Goal: Information Seeking & Learning: Learn about a topic

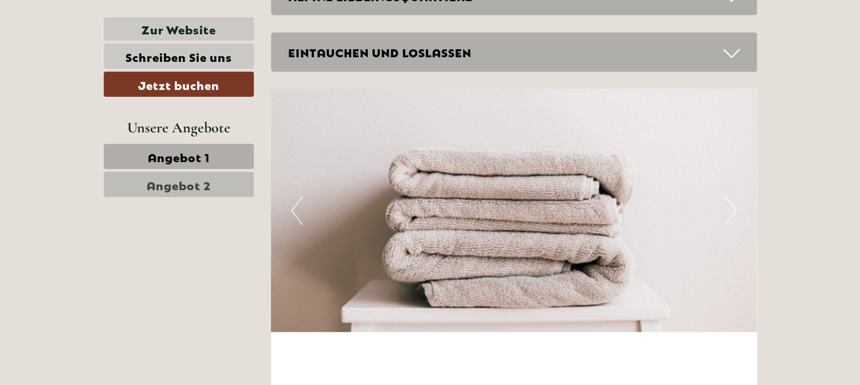
scroll to position [2434, 0]
click at [734, 212] on button "Next" at bounding box center [731, 209] width 12 height 29
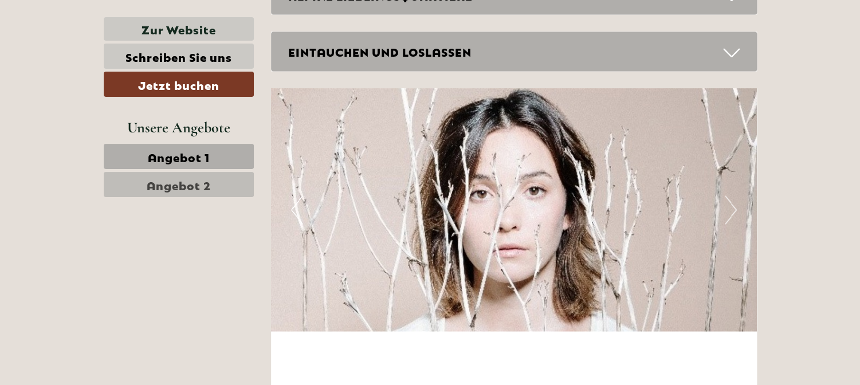
click at [734, 212] on button "Next" at bounding box center [731, 209] width 12 height 29
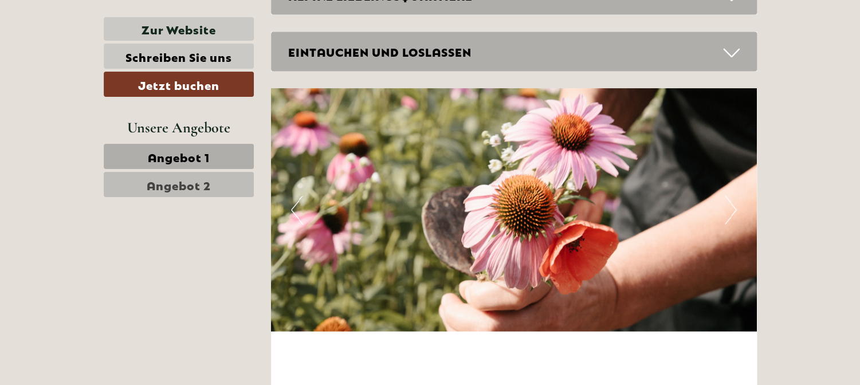
click at [734, 212] on button "Next" at bounding box center [731, 209] width 12 height 29
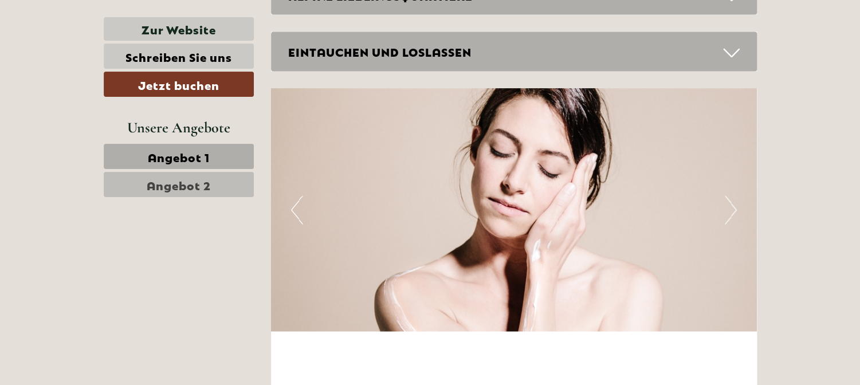
click at [734, 212] on button "Next" at bounding box center [731, 209] width 12 height 29
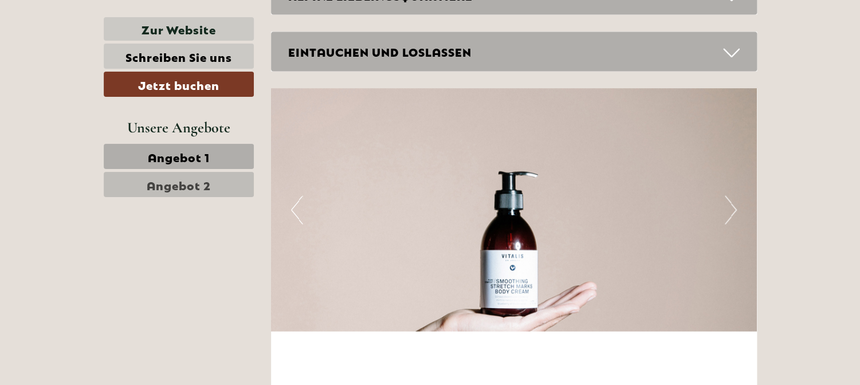
click at [734, 212] on button "Next" at bounding box center [731, 209] width 12 height 29
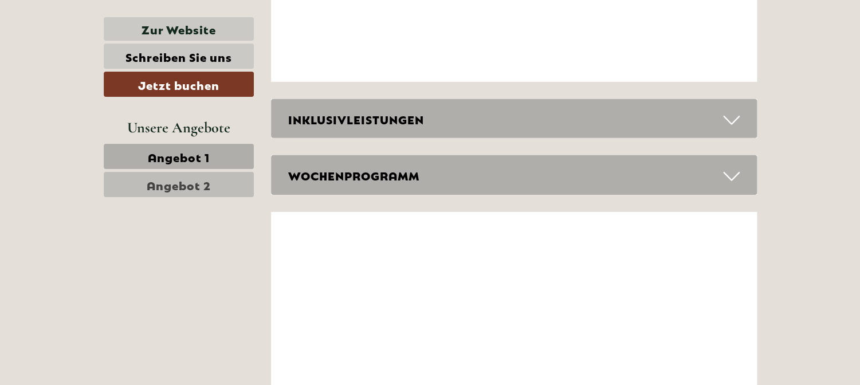
scroll to position [3064, 0]
click at [730, 121] on icon at bounding box center [731, 121] width 17 height 19
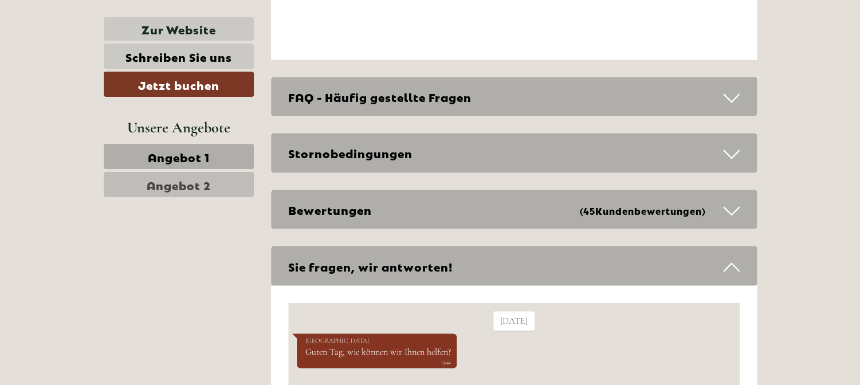
scroll to position [4058, 0]
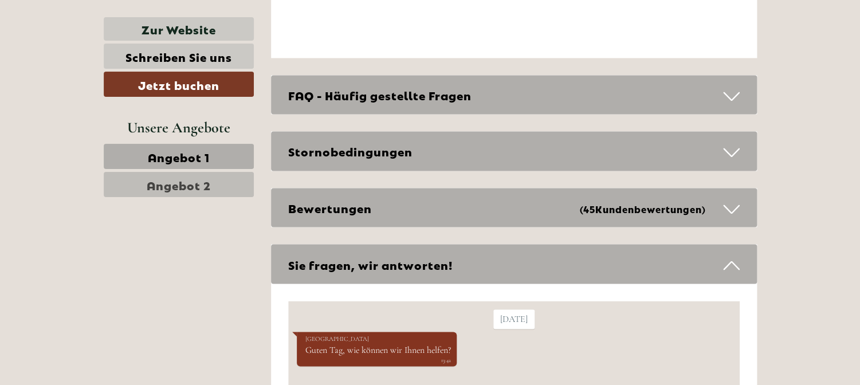
click at [745, 100] on div "FAQ - Häufig gestellte Fragen" at bounding box center [514, 95] width 486 height 40
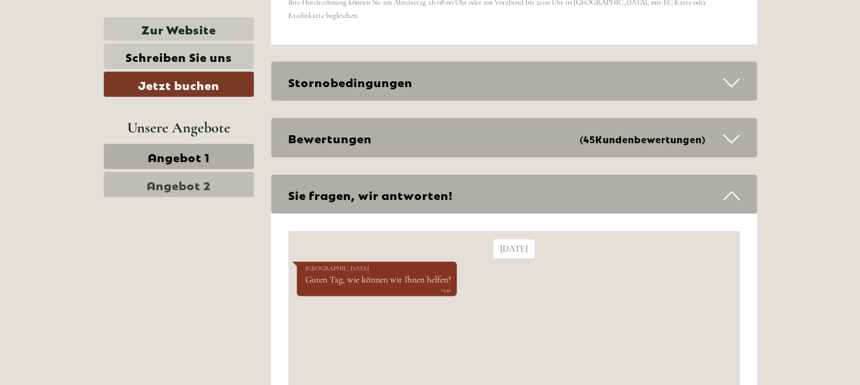
scroll to position [4444, 0]
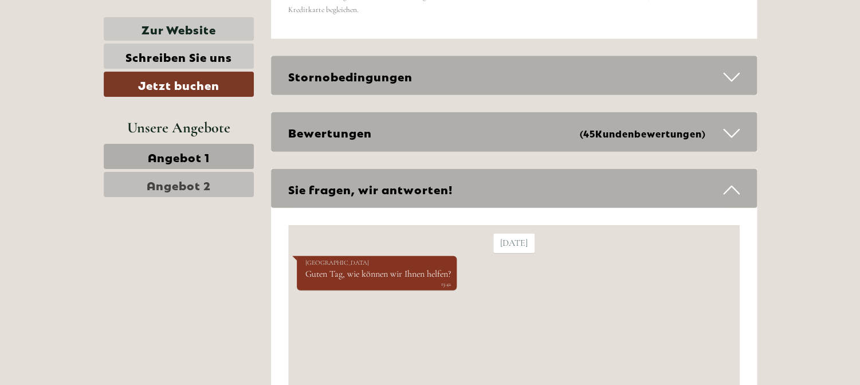
click at [724, 130] on icon at bounding box center [731, 133] width 17 height 19
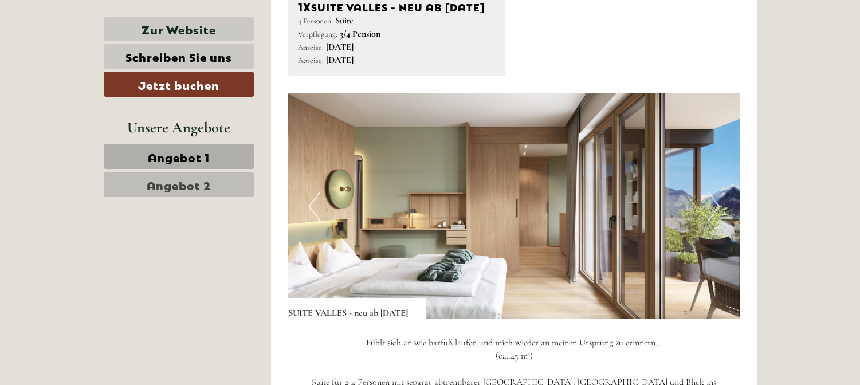
scroll to position [1534, 0]
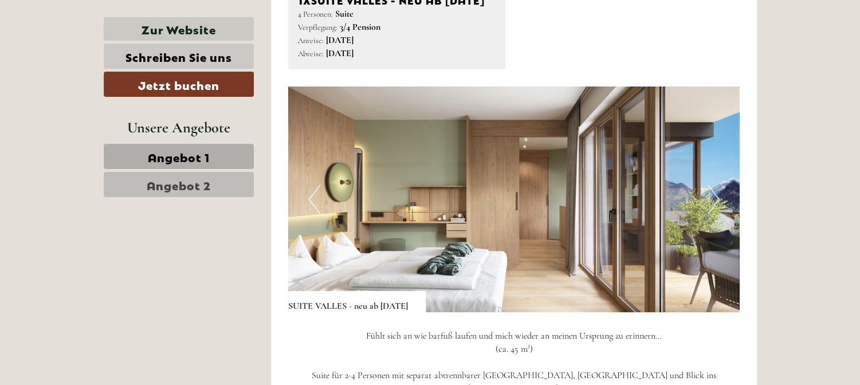
click at [714, 213] on button "Next" at bounding box center [714, 199] width 12 height 29
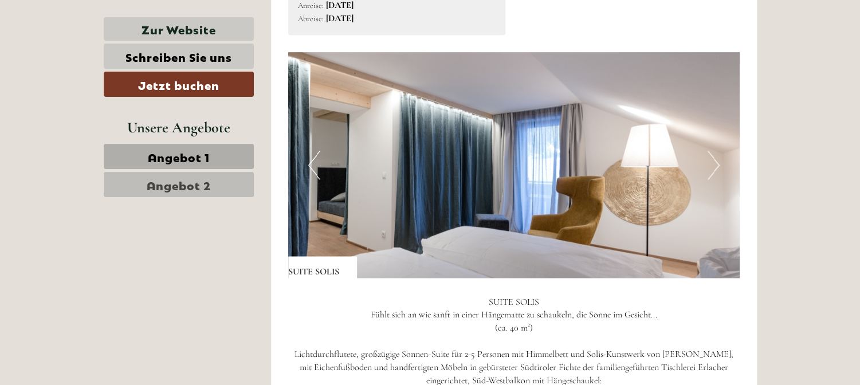
scroll to position [712, 0]
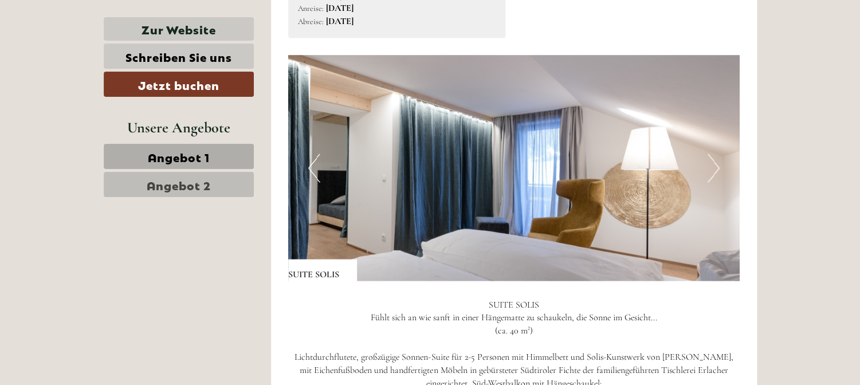
click at [719, 167] on button "Next" at bounding box center [714, 168] width 12 height 29
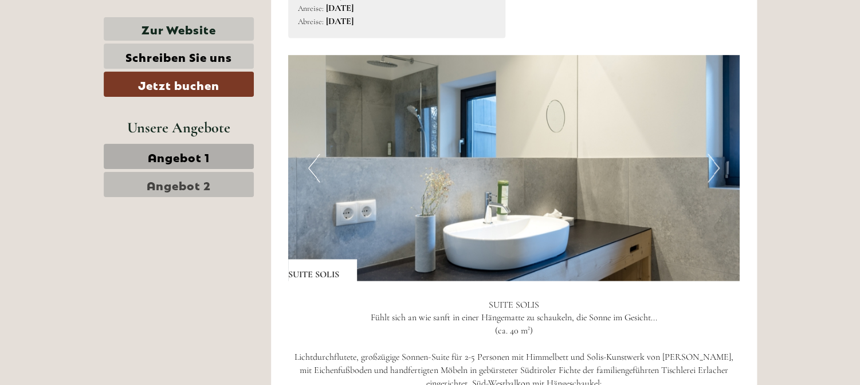
click at [719, 167] on button "Next" at bounding box center [714, 168] width 12 height 29
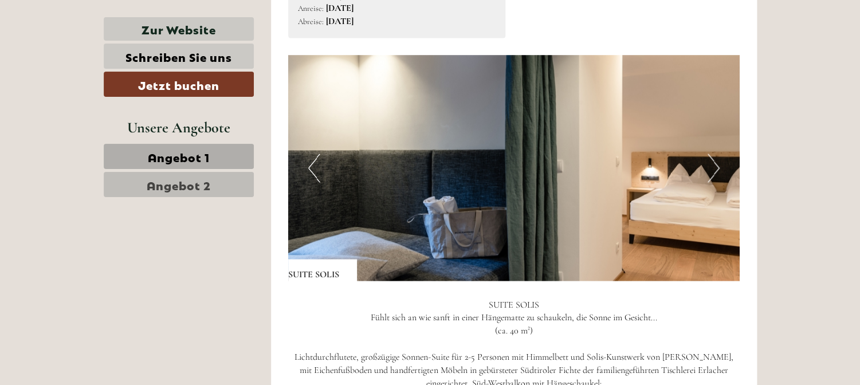
click at [719, 167] on button "Next" at bounding box center [714, 168] width 12 height 29
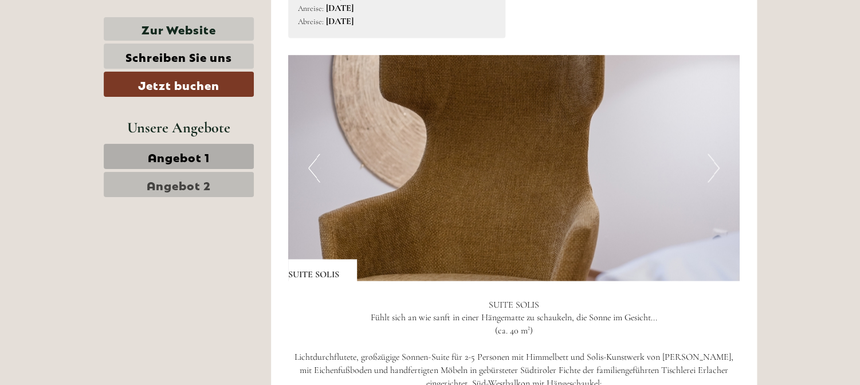
click at [719, 167] on button "Next" at bounding box center [714, 168] width 12 height 29
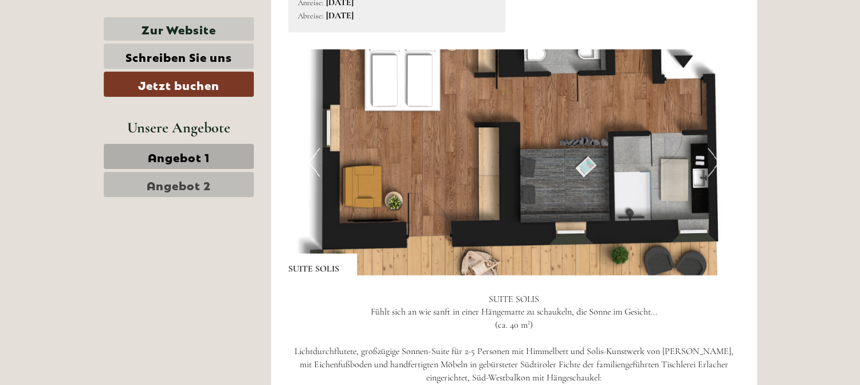
scroll to position [702, 0]
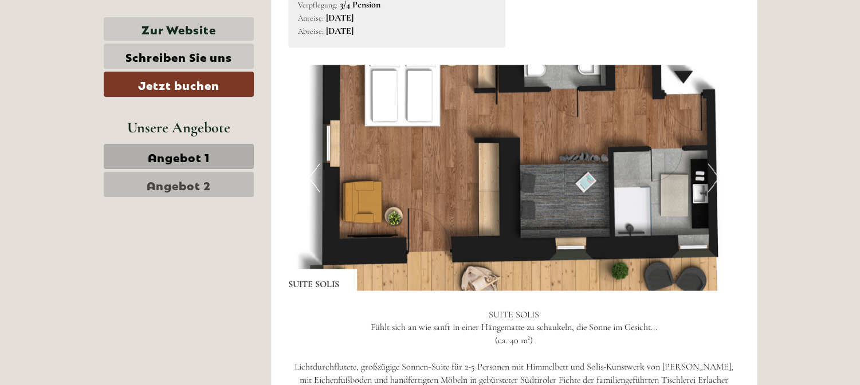
click at [709, 178] on button "Next" at bounding box center [714, 177] width 12 height 29
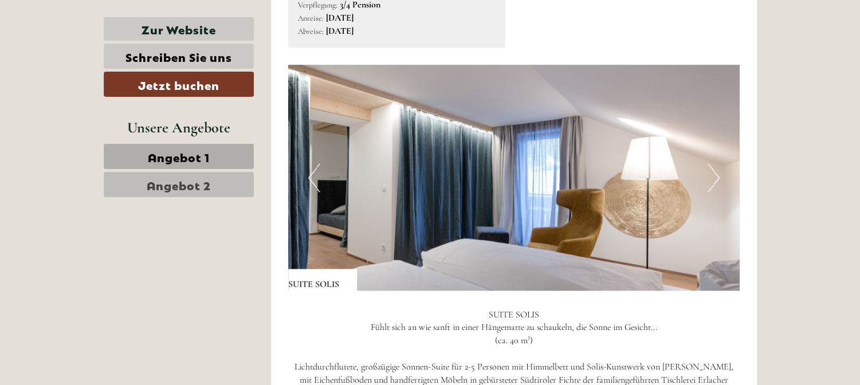
click at [709, 178] on button "Next" at bounding box center [714, 177] width 12 height 29
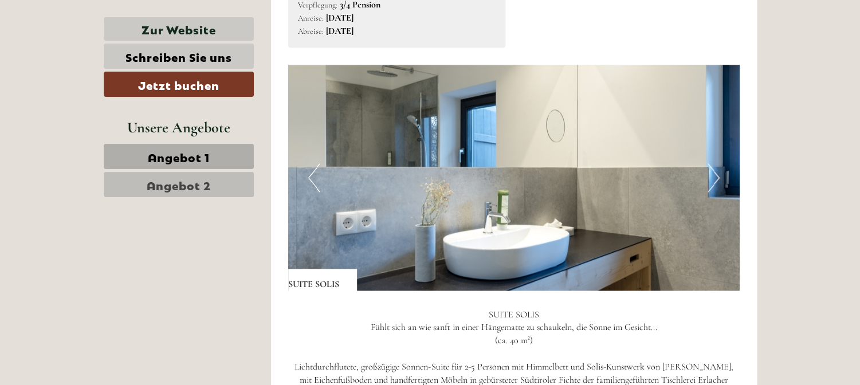
click at [709, 178] on button "Next" at bounding box center [714, 177] width 12 height 29
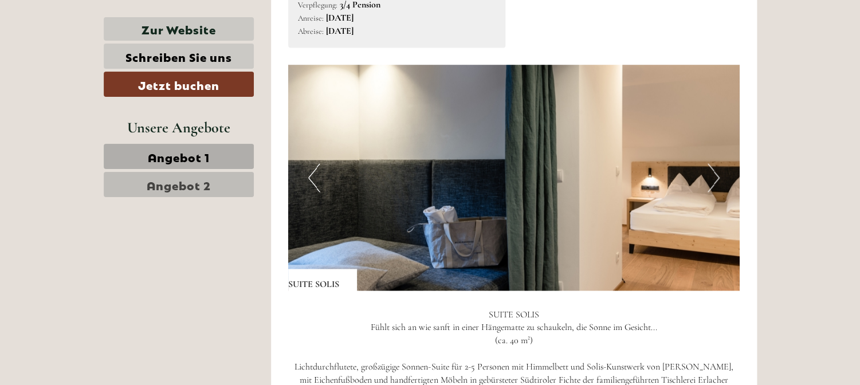
click at [709, 178] on button "Next" at bounding box center [714, 177] width 12 height 29
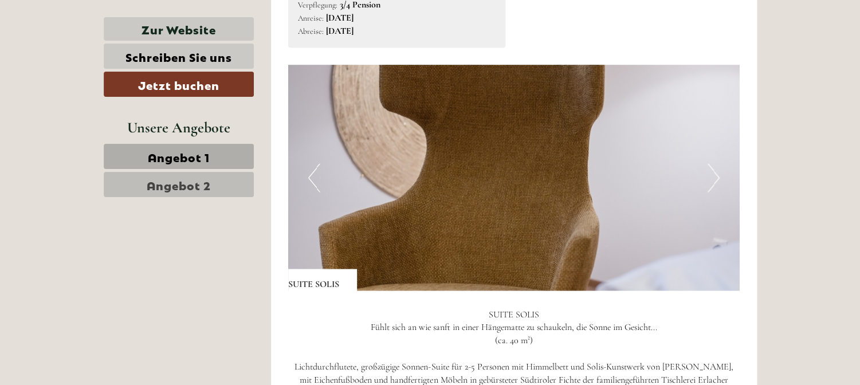
click at [709, 178] on button "Next" at bounding box center [714, 177] width 12 height 29
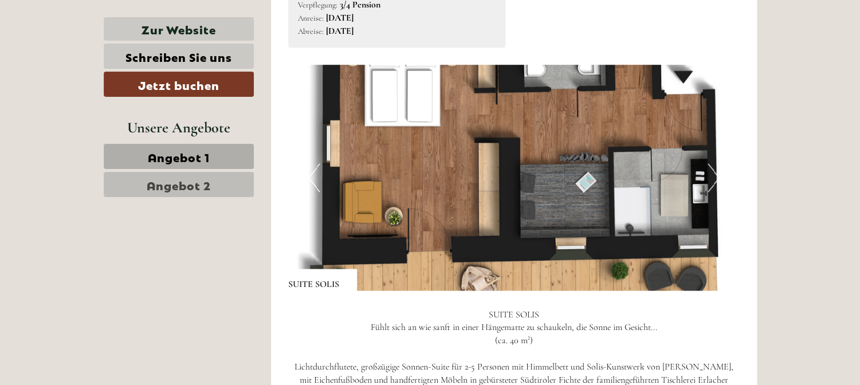
click at [709, 178] on button "Next" at bounding box center [714, 177] width 12 height 29
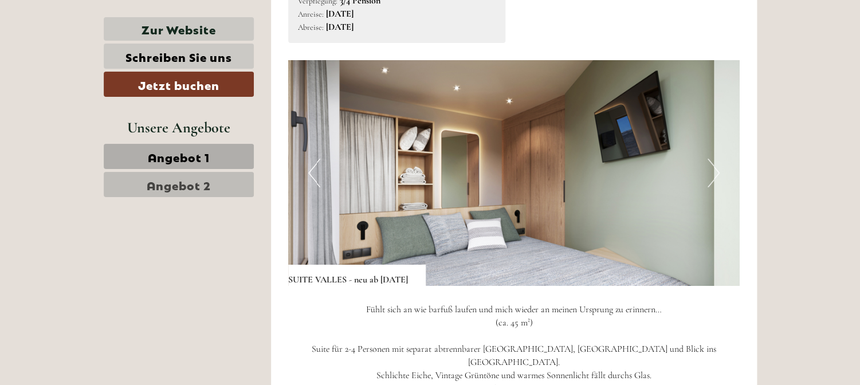
scroll to position [1559, 0]
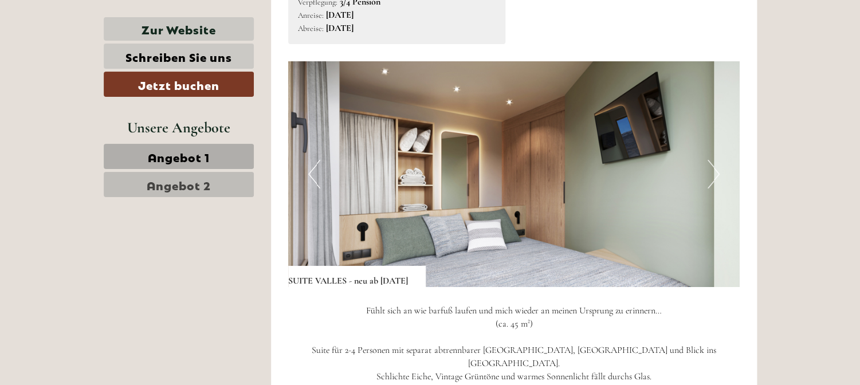
click at [717, 189] on button "Next" at bounding box center [714, 174] width 12 height 29
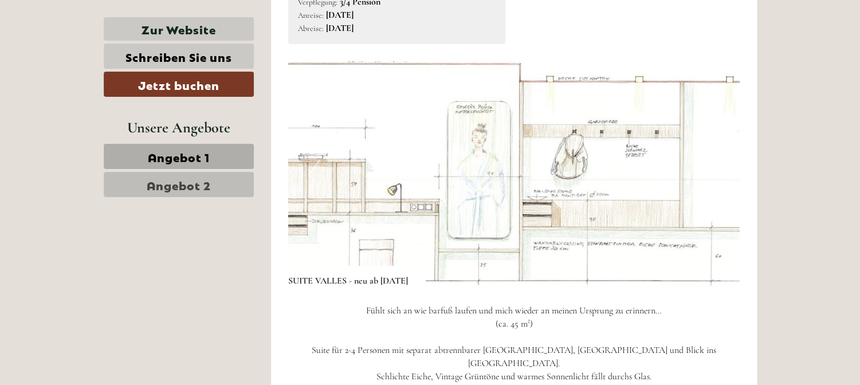
click at [717, 189] on button "Next" at bounding box center [714, 174] width 12 height 29
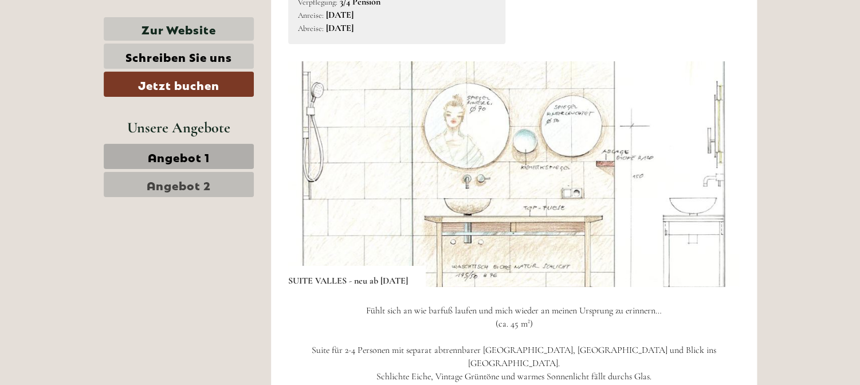
click at [717, 189] on button "Next" at bounding box center [714, 174] width 12 height 29
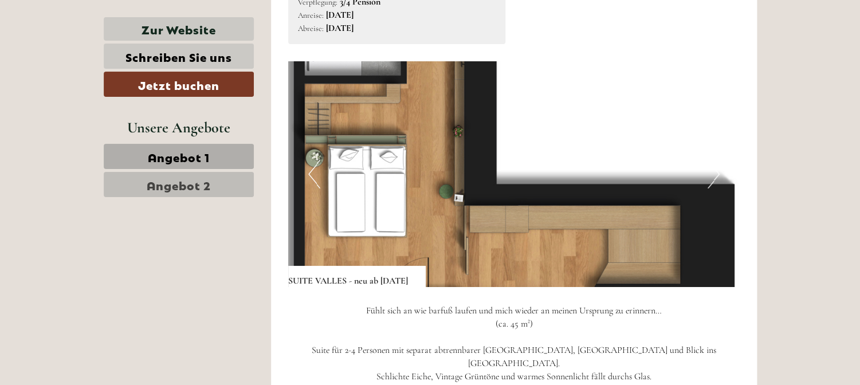
click at [717, 189] on button "Next" at bounding box center [714, 174] width 12 height 29
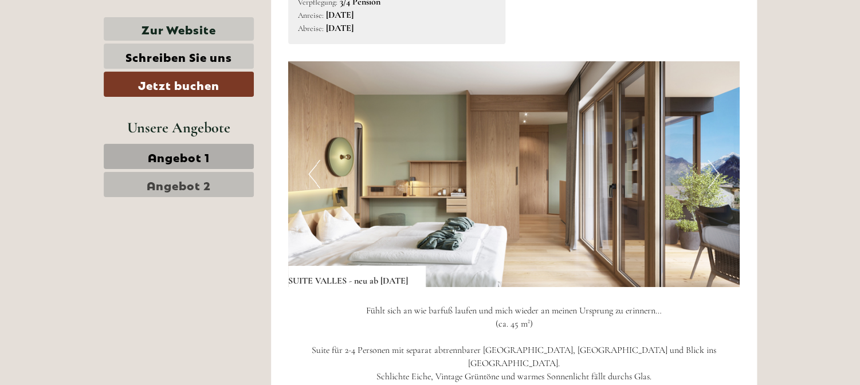
click at [717, 189] on button "Next" at bounding box center [714, 174] width 12 height 29
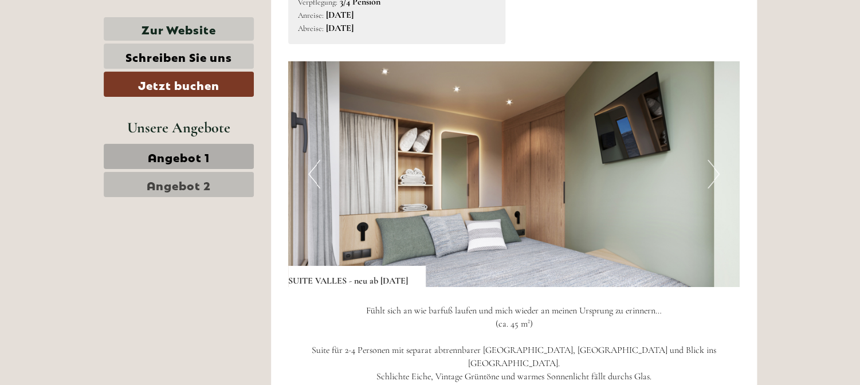
click at [717, 189] on button "Next" at bounding box center [714, 174] width 12 height 29
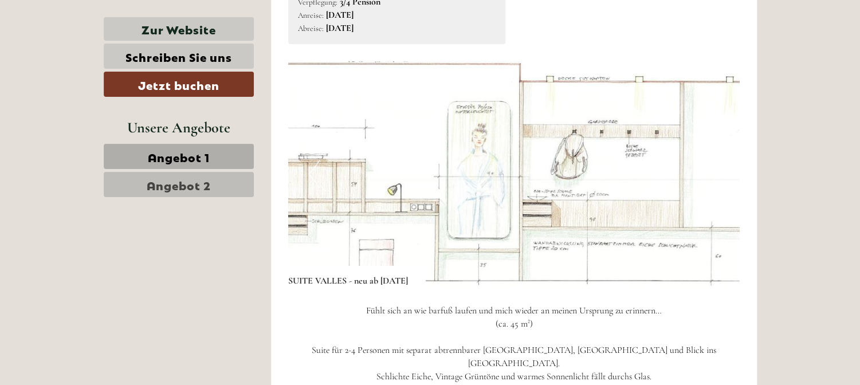
click at [716, 189] on button "Next" at bounding box center [714, 174] width 12 height 29
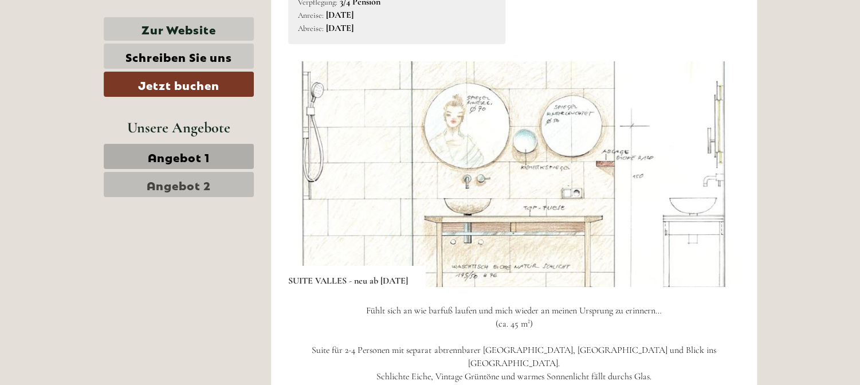
click at [716, 189] on button "Next" at bounding box center [714, 174] width 12 height 29
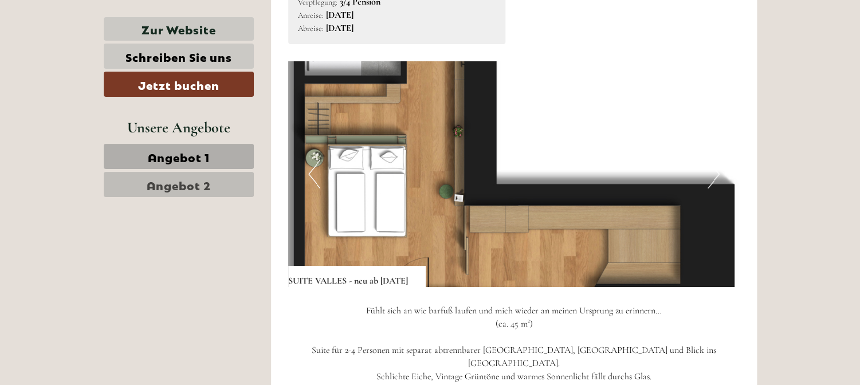
click at [716, 189] on button "Next" at bounding box center [714, 174] width 12 height 29
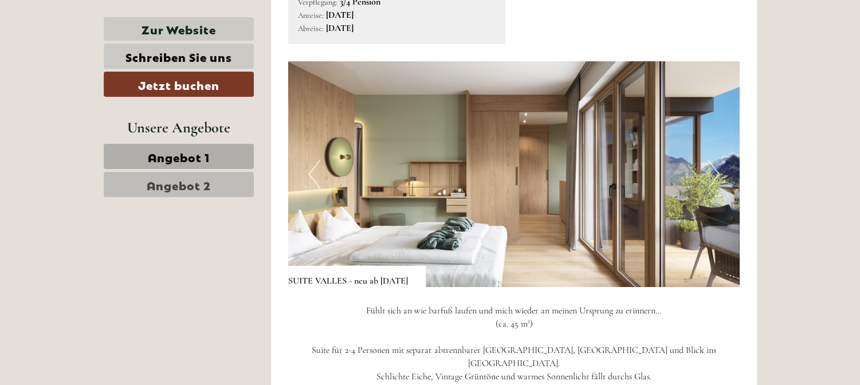
click at [716, 189] on button "Next" at bounding box center [714, 174] width 12 height 29
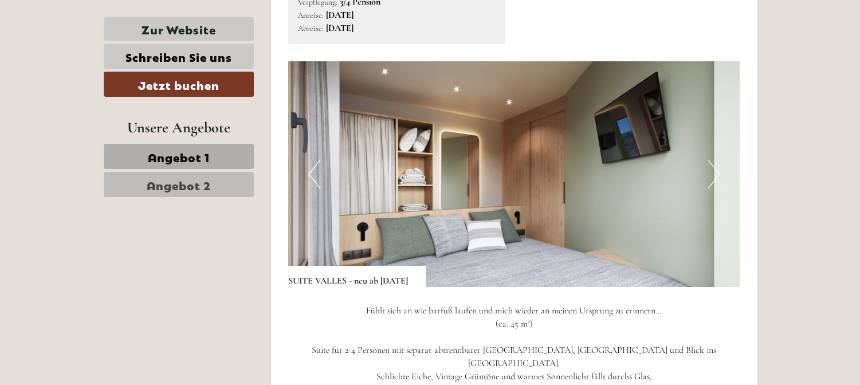
click at [716, 189] on button "Next" at bounding box center [714, 174] width 12 height 29
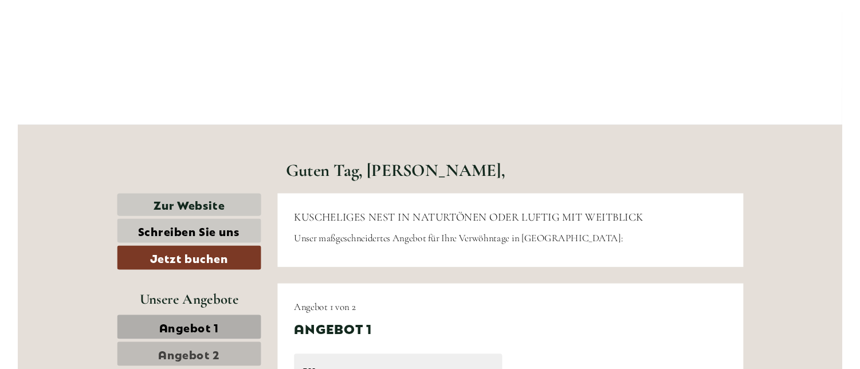
scroll to position [287, 0]
